Goal: Information Seeking & Learning: Find specific fact

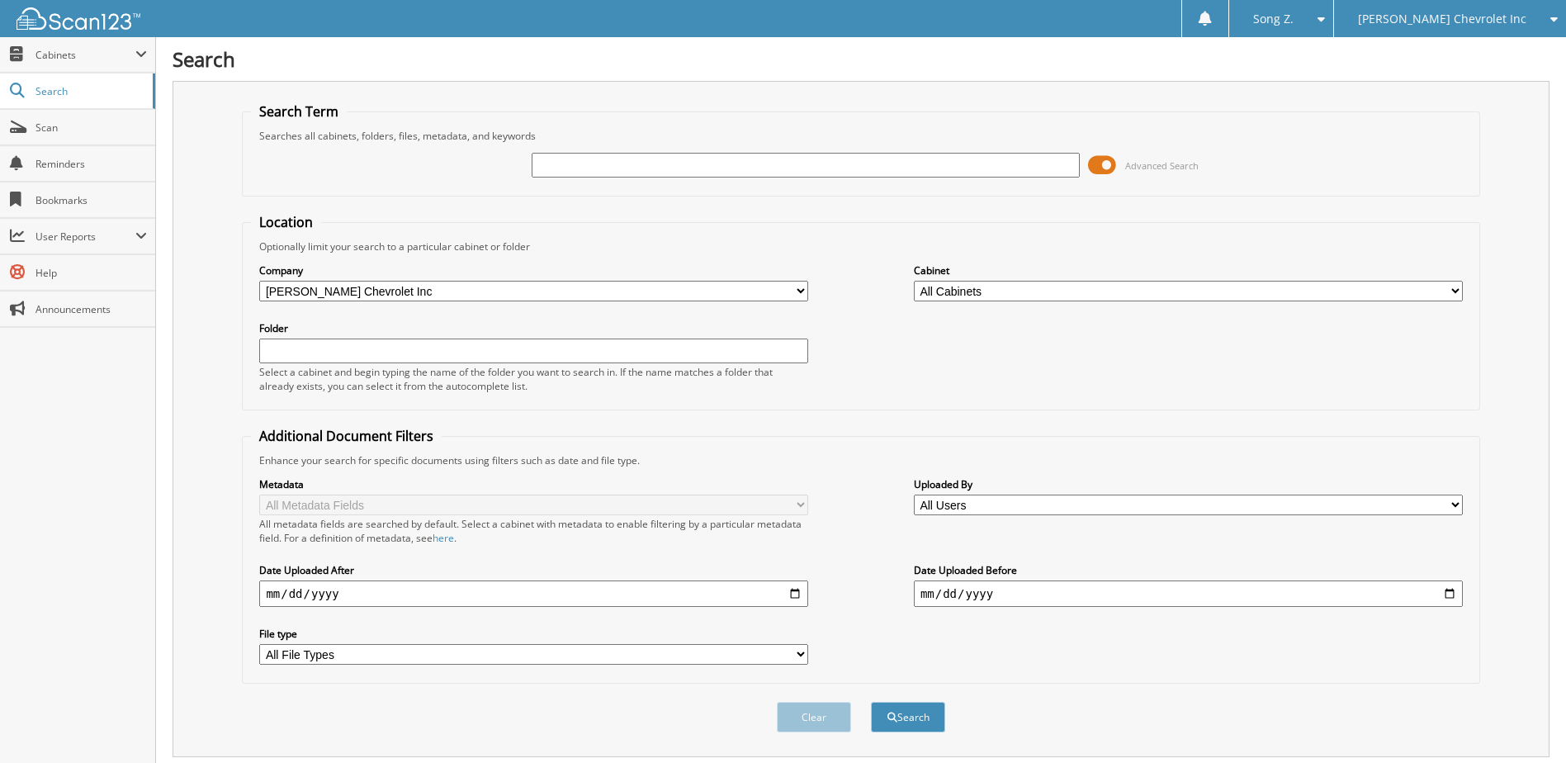
click at [563, 168] on input "text" at bounding box center [806, 165] width 549 height 25
click at [1466, 35] on div "[PERSON_NAME] Chevrolet Inc" at bounding box center [1449, 18] width 215 height 37
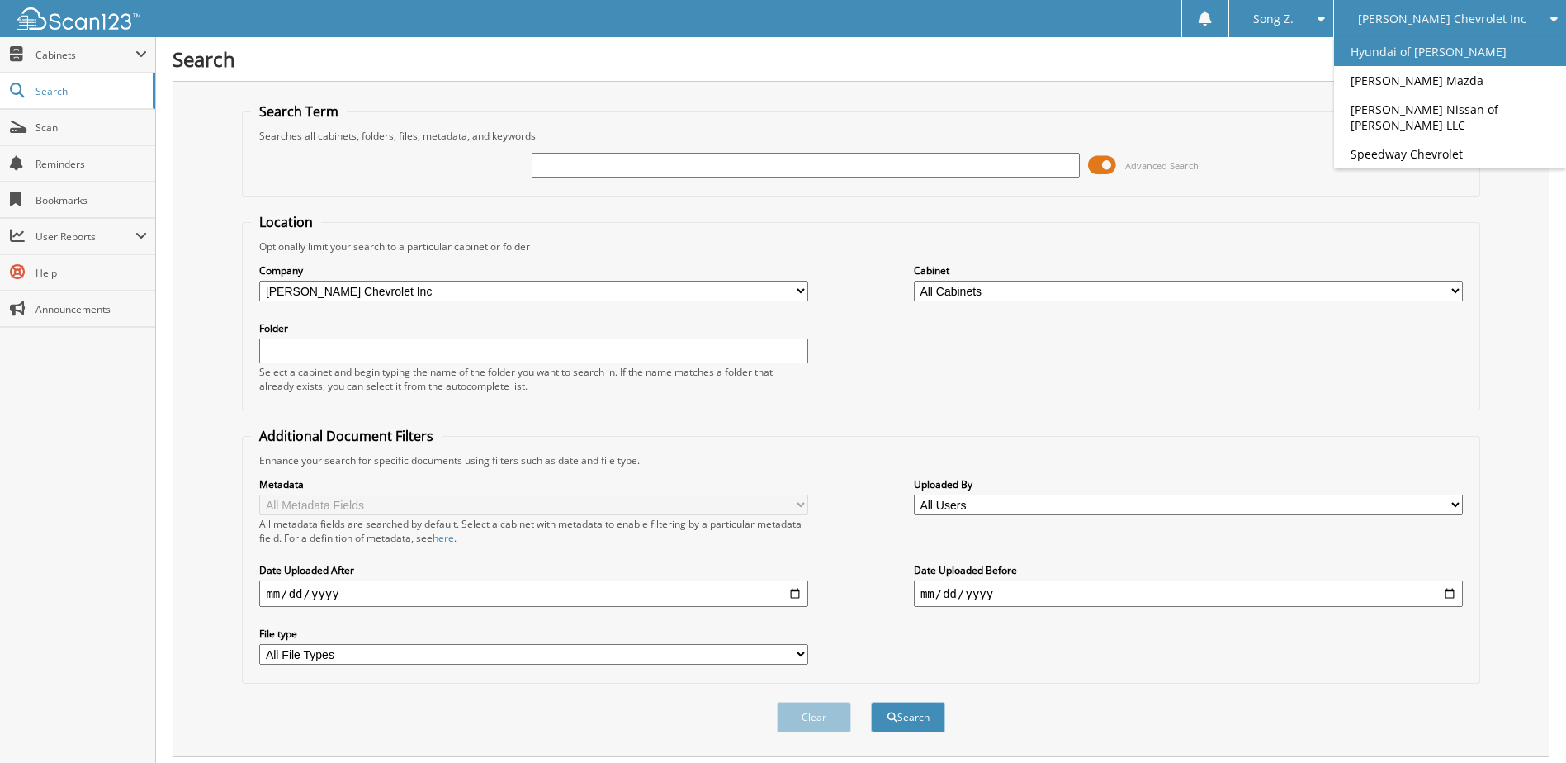
click at [1442, 64] on link "Hyundai of [PERSON_NAME]" at bounding box center [1450, 51] width 232 height 29
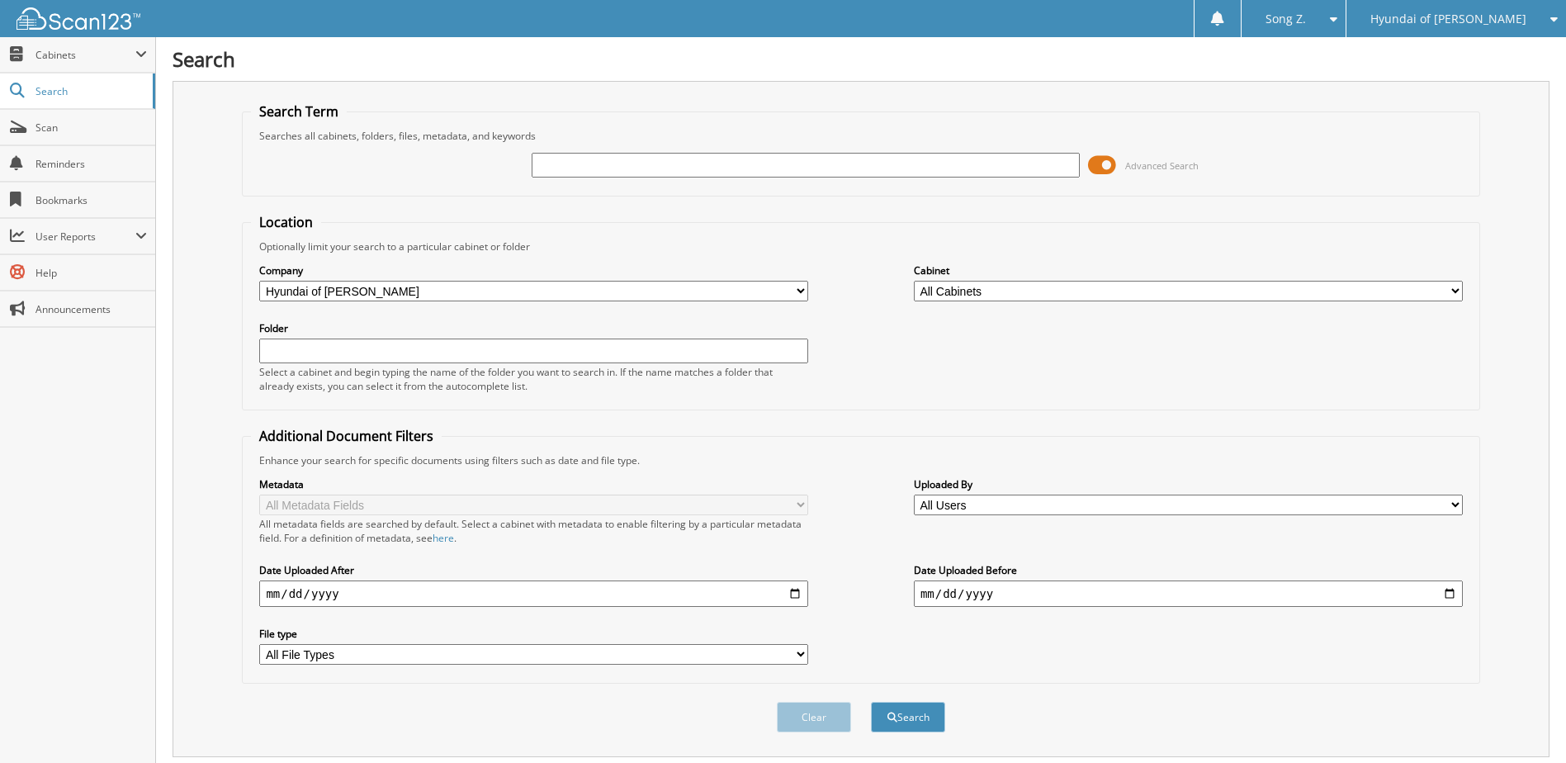
click at [627, 157] on input "text" at bounding box center [806, 165] width 549 height 25
type input "70282"
click at [871, 702] on button "Search" at bounding box center [908, 717] width 74 height 31
click at [1495, 23] on span "Hyundai of [PERSON_NAME]" at bounding box center [1448, 19] width 156 height 10
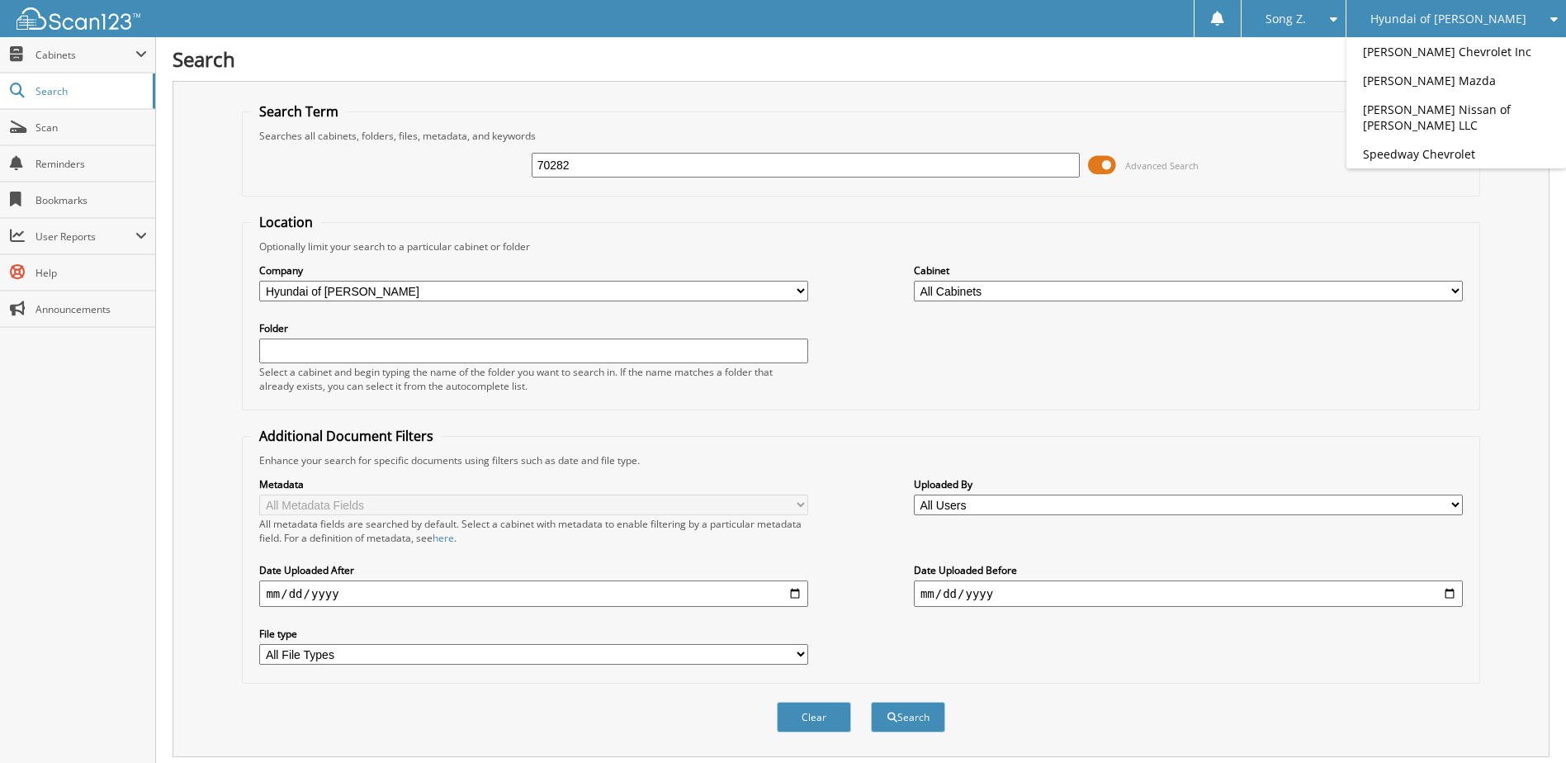
click at [736, 163] on input "70282" at bounding box center [806, 165] width 549 height 25
type input "721050G"
click at [871, 702] on button "Search" at bounding box center [908, 717] width 74 height 31
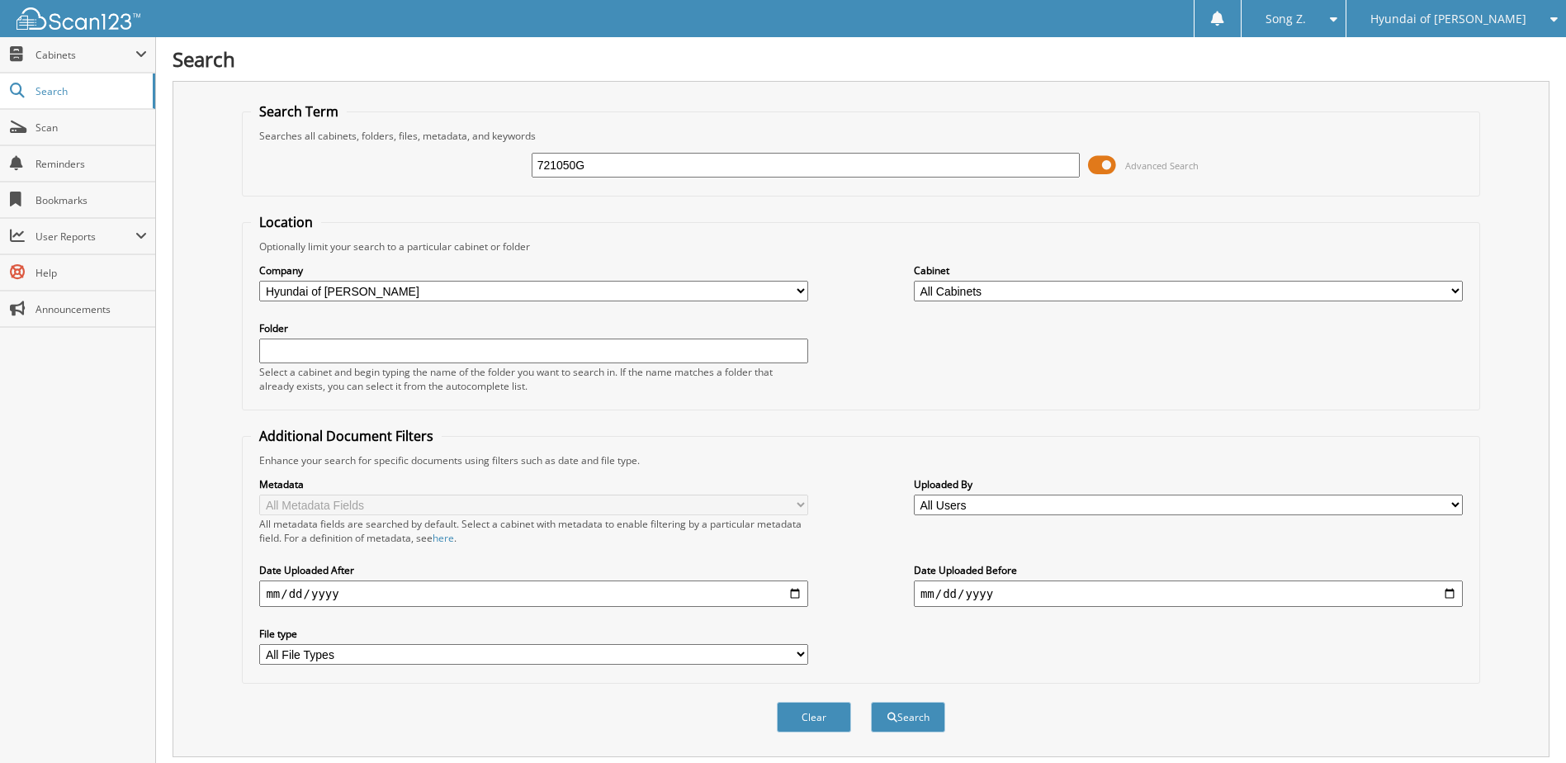
scroll to position [102, 0]
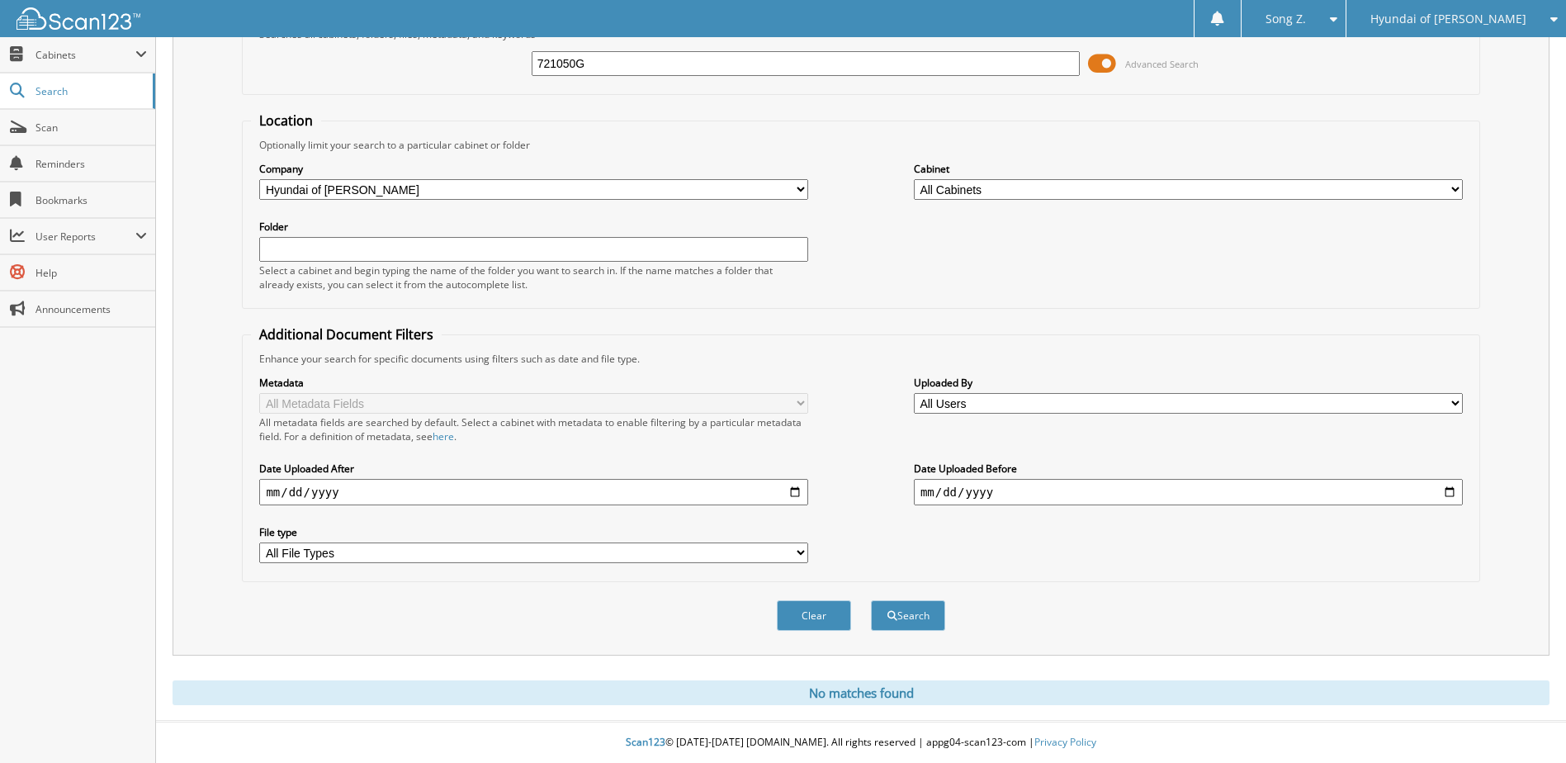
drag, startPoint x: 646, startPoint y: 61, endPoint x: 387, endPoint y: 69, distance: 259.3
click at [387, 69] on div "721050G Advanced Search" at bounding box center [860, 63] width 1219 height 45
paste input "QUALITY"
type input "QUALITY"
click at [871, 600] on button "Search" at bounding box center [908, 615] width 74 height 31
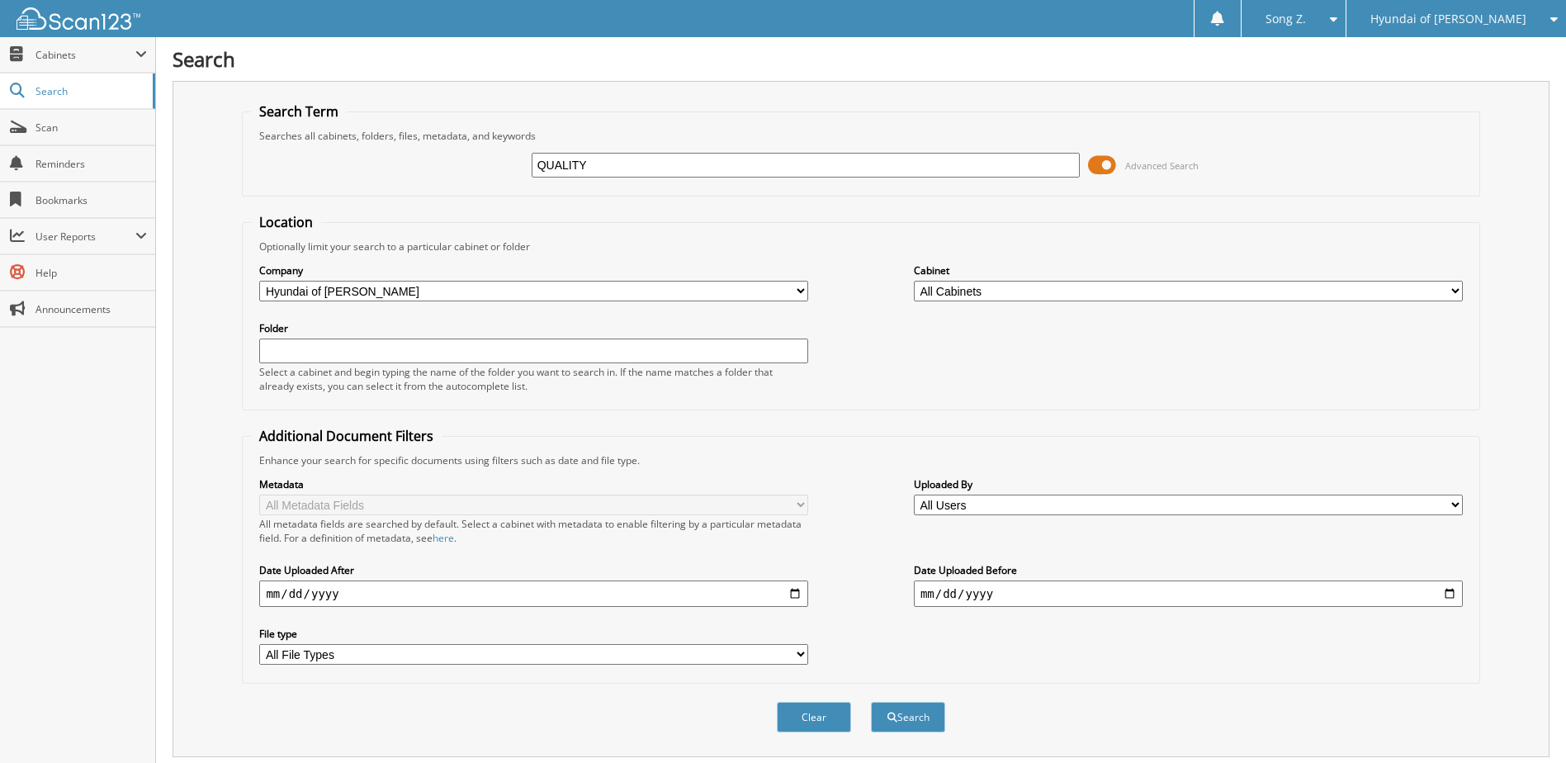
click at [608, 154] on input "QUALITY" at bounding box center [806, 165] width 549 height 25
type input "QUALITY COLLISION"
click at [896, 714] on button "Search" at bounding box center [908, 717] width 74 height 31
click at [676, 170] on input "QUALITY COLLISION" at bounding box center [806, 165] width 549 height 25
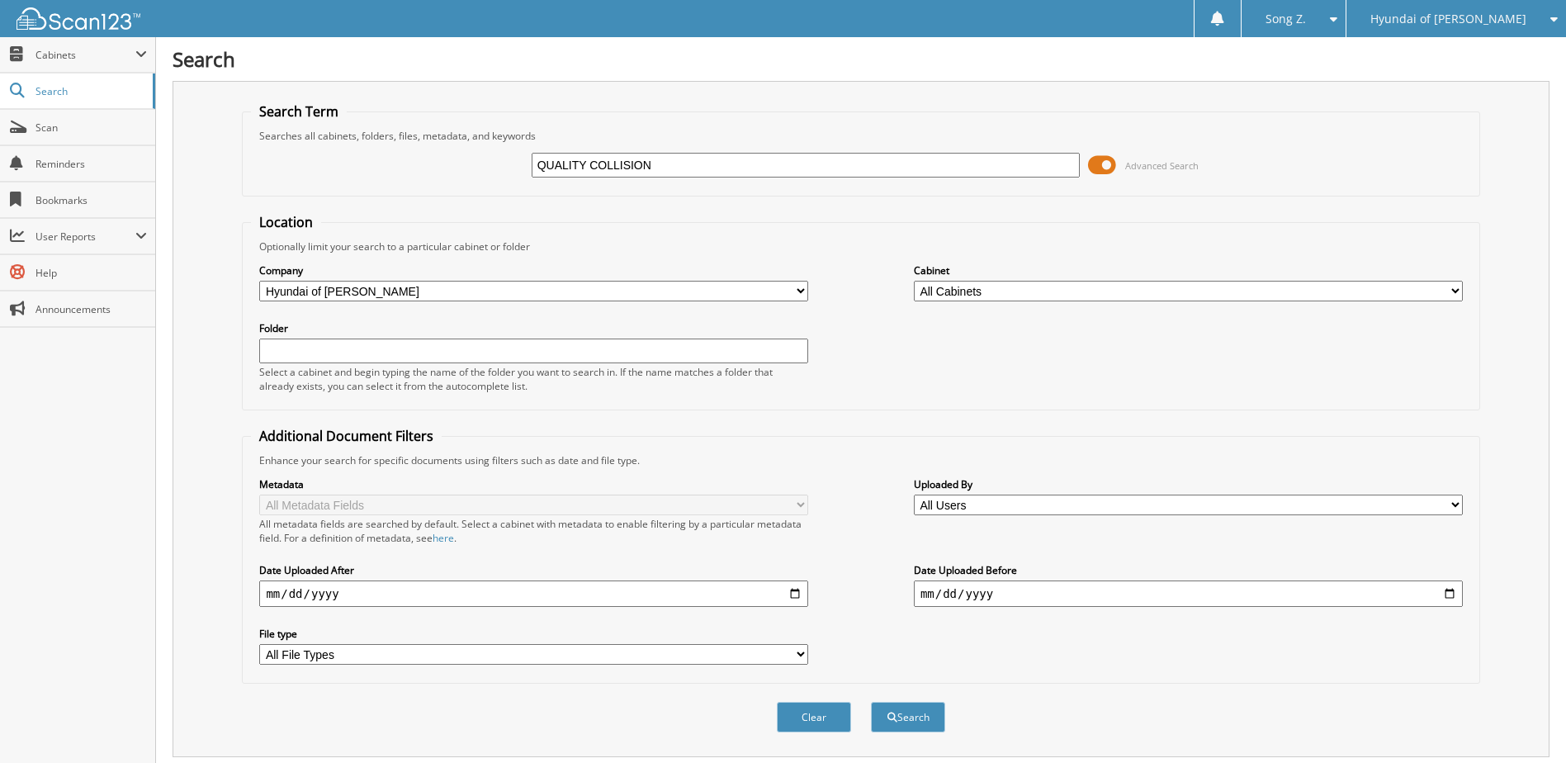
click at [676, 170] on input "QUALITY COLLISION" at bounding box center [806, 165] width 549 height 25
